Goal: Information Seeking & Learning: Learn about a topic

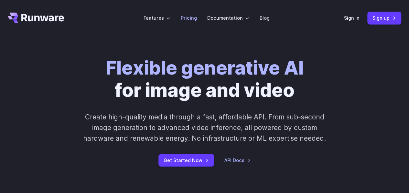
click at [188, 16] on link "Pricing" at bounding box center [189, 17] width 16 height 7
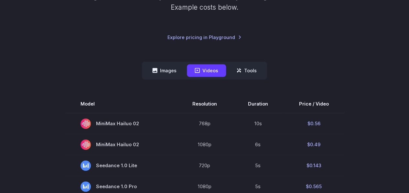
scroll to position [162, 0]
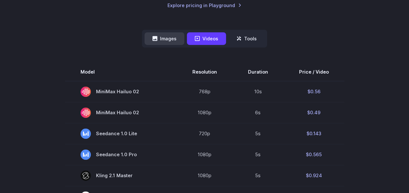
click at [171, 43] on button "Images" at bounding box center [165, 38] width 40 height 13
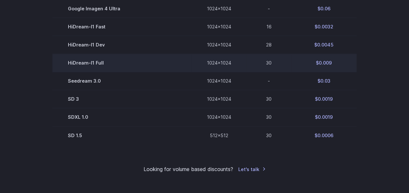
scroll to position [453, 0]
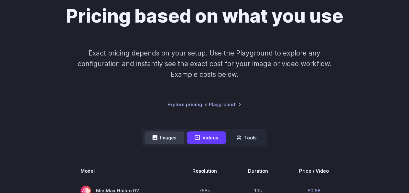
scroll to position [97, 0]
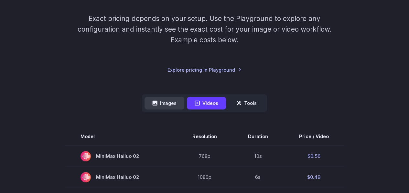
click at [162, 99] on button "Images" at bounding box center [165, 103] width 40 height 13
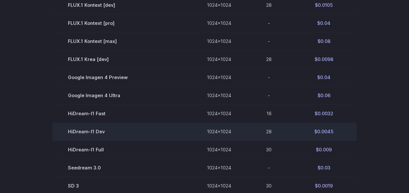
scroll to position [420, 0]
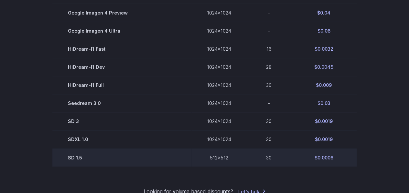
drag, startPoint x: 248, startPoint y: 161, endPoint x: 244, endPoint y: 162, distance: 3.9
click at [248, 161] on td "30" at bounding box center [269, 158] width 44 height 18
click at [209, 160] on td "512x512" at bounding box center [218, 158] width 55 height 18
click at [74, 160] on td "SD 1.5" at bounding box center [121, 158] width 139 height 18
click at [221, 160] on td "512x512" at bounding box center [218, 158] width 55 height 18
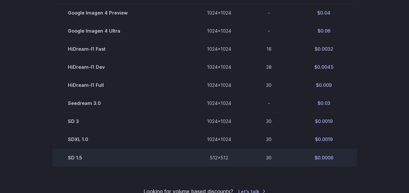
click at [318, 159] on td "$0.0006" at bounding box center [324, 158] width 66 height 18
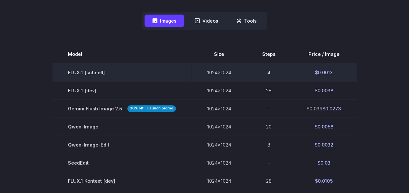
scroll to position [194, 0]
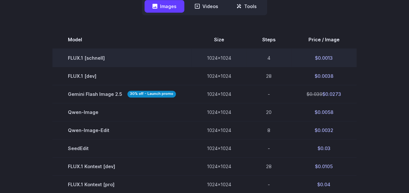
click at [263, 51] on td "4" at bounding box center [269, 58] width 44 height 18
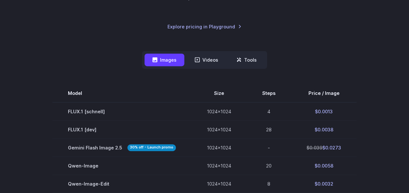
scroll to position [129, 0]
